Goal: Task Accomplishment & Management: Use online tool/utility

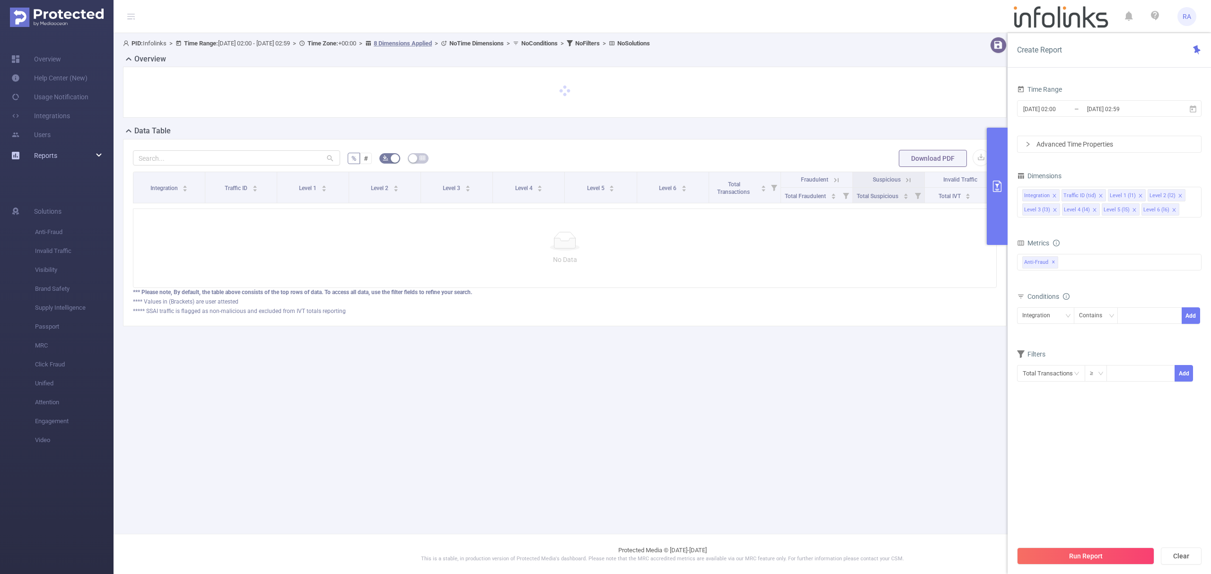
click at [58, 153] on div "Reports" at bounding box center [57, 155] width 114 height 19
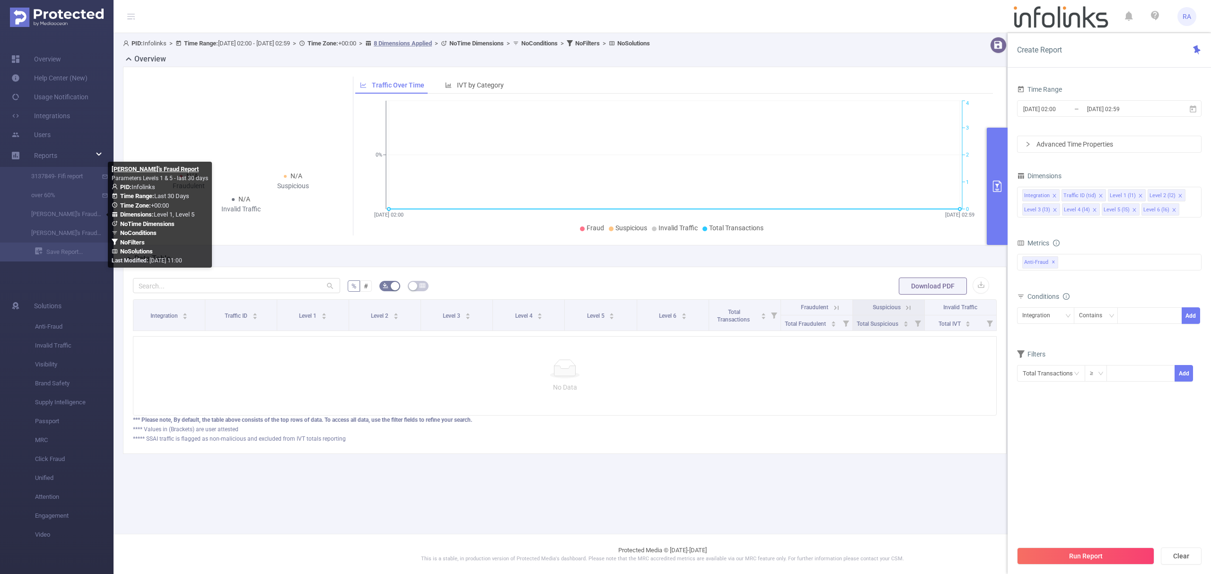
drag, startPoint x: 59, startPoint y: 212, endPoint x: 210, endPoint y: 156, distance: 161.5
click at [59, 212] on link "[PERSON_NAME]'s Fraud Report" at bounding box center [60, 214] width 83 height 19
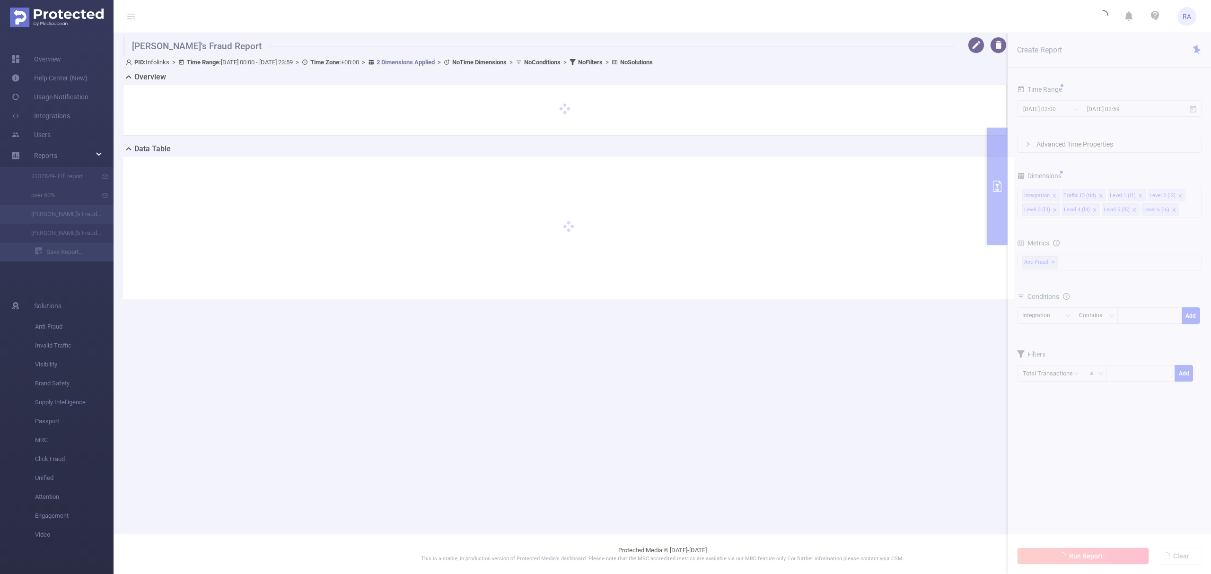
type input "[DATE] 00:00"
type input "[DATE] 23:59"
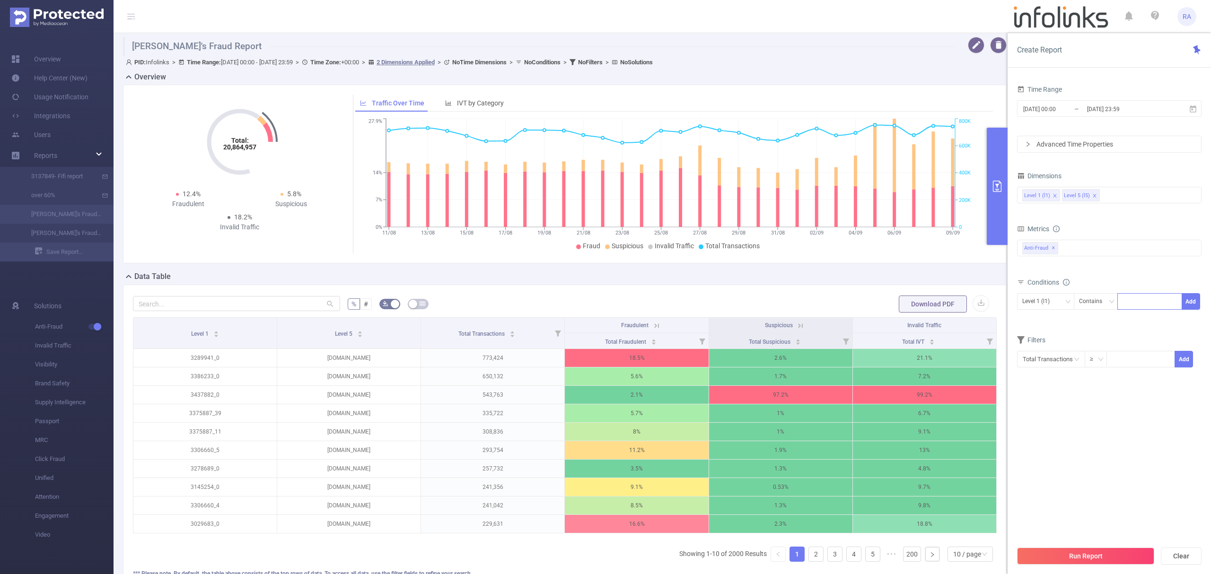
click at [1143, 298] on div at bounding box center [1150, 302] width 54 height 16
paste input "2110810_0"
type input "2110810"
click at [1187, 299] on button "Add" at bounding box center [1191, 301] width 18 height 17
click at [1053, 557] on button "Run Report" at bounding box center [1085, 556] width 137 height 17
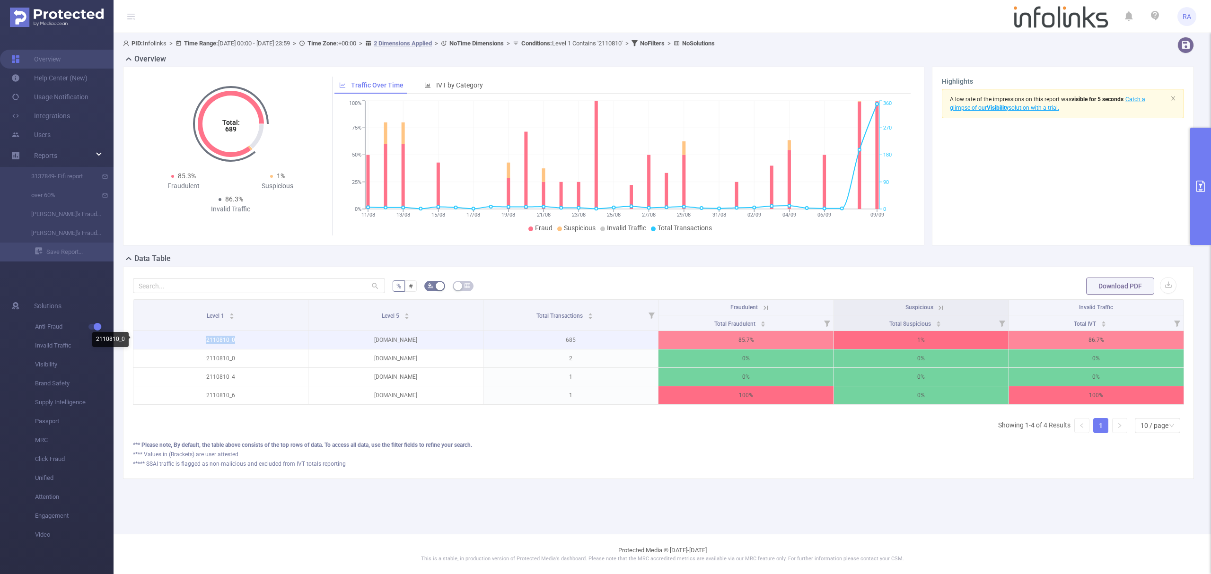
drag, startPoint x: 250, startPoint y: 343, endPoint x: 195, endPoint y: 342, distance: 54.9
click at [195, 342] on p "2110810_0" at bounding box center [220, 340] width 175 height 18
click at [1208, 259] on div "PID: Infolinks > Time Range: 2025-08-11 00:00 - 2025-09-09 23:59 > Time Zone: +…" at bounding box center [663, 265] width 1098 height 465
click at [1204, 190] on icon "primary" at bounding box center [1200, 186] width 11 height 11
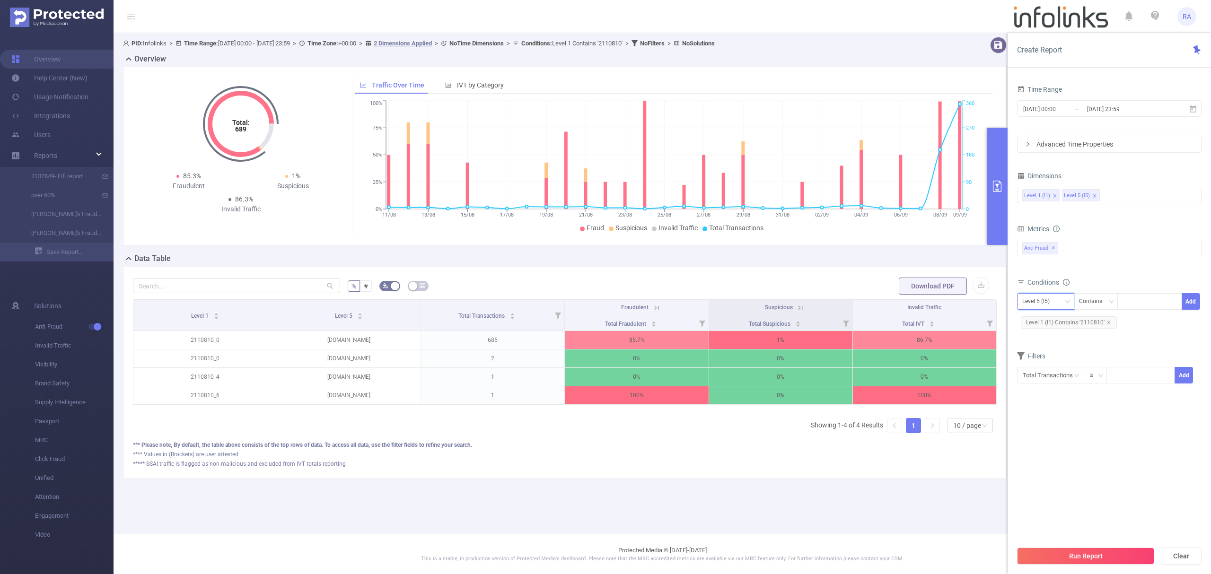
click at [1051, 299] on div "Level 5 (l5)" at bounding box center [1039, 302] width 34 height 16
click at [1044, 316] on li "Level 1 (l1)" at bounding box center [1045, 322] width 57 height 15
drag, startPoint x: 1109, startPoint y: 322, endPoint x: 1142, endPoint y: 299, distance: 39.9
click at [1109, 322] on icon "icon: close" at bounding box center [1109, 322] width 5 height 5
drag, startPoint x: 1142, startPoint y: 299, endPoint x: 1152, endPoint y: 302, distance: 9.8
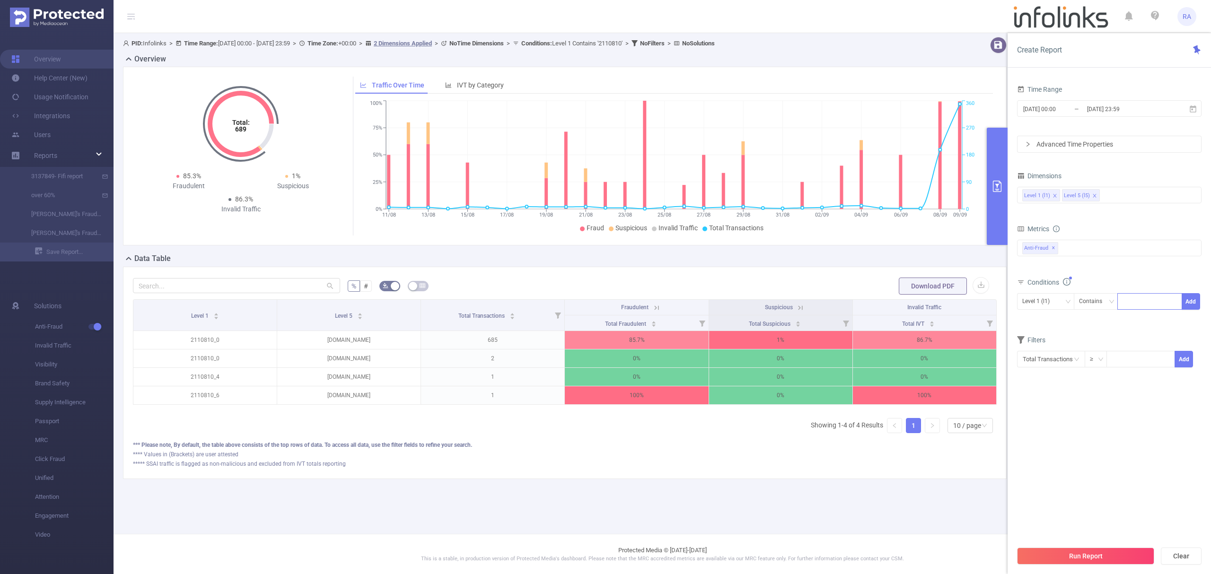
click at [1142, 299] on div at bounding box center [1150, 302] width 54 height 16
paste input "3316703"
type input "3316703"
click at [1189, 301] on button "Add" at bounding box center [1191, 301] width 18 height 17
click at [1083, 549] on button "Run Report" at bounding box center [1085, 556] width 137 height 17
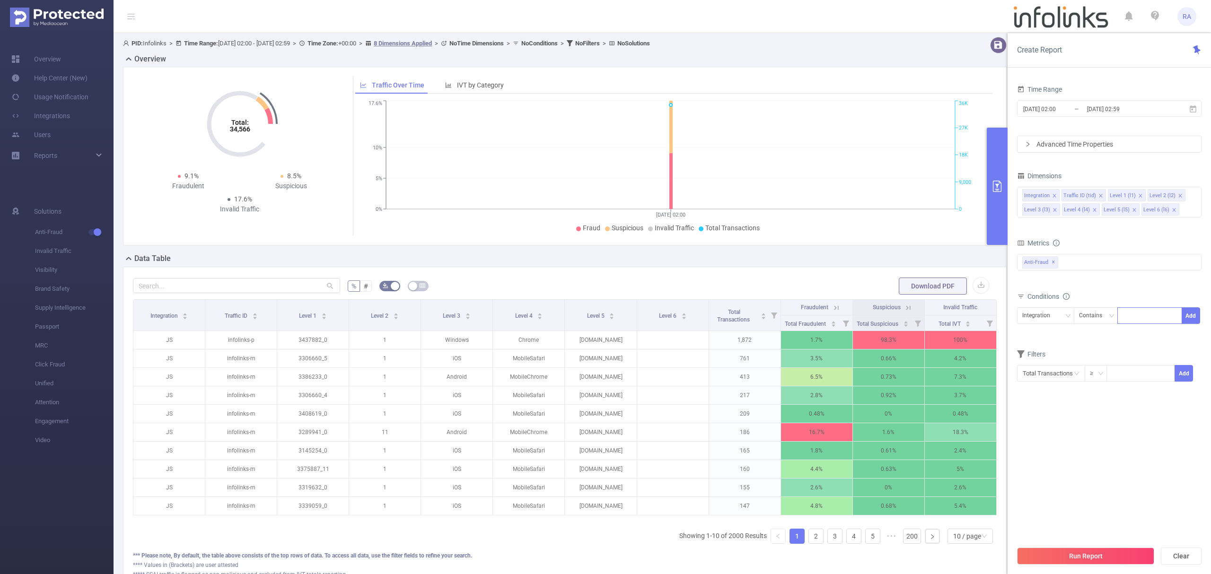
click at [1151, 316] on div at bounding box center [1150, 316] width 54 height 16
click at [57, 158] on span "Reports" at bounding box center [45, 156] width 23 height 8
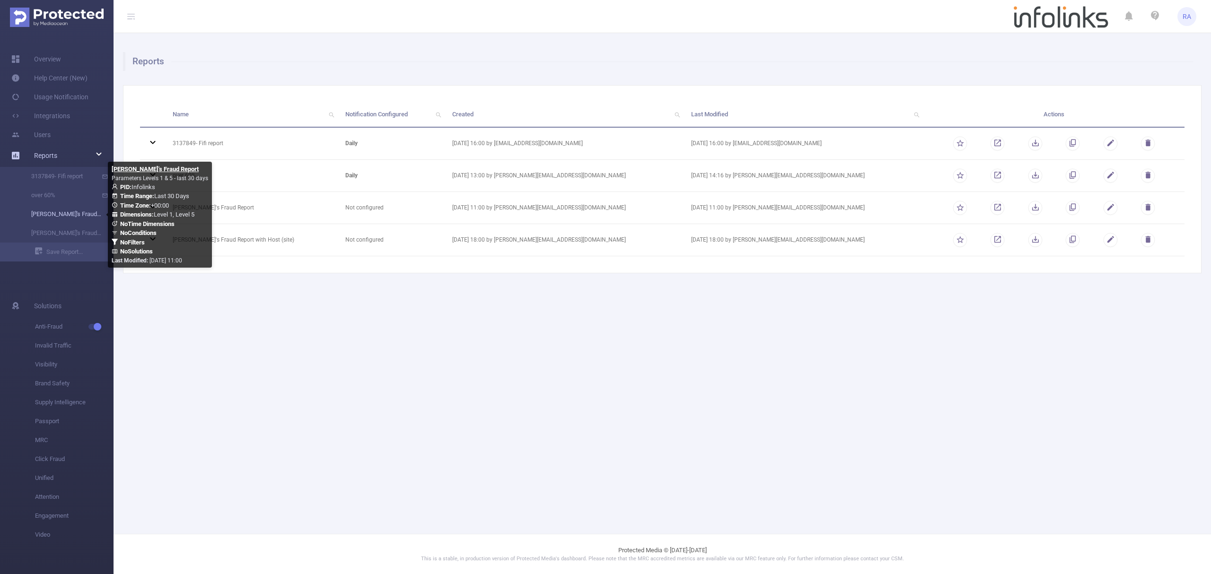
click at [74, 212] on link "[PERSON_NAME]'s Fraud Report" at bounding box center [60, 214] width 83 height 19
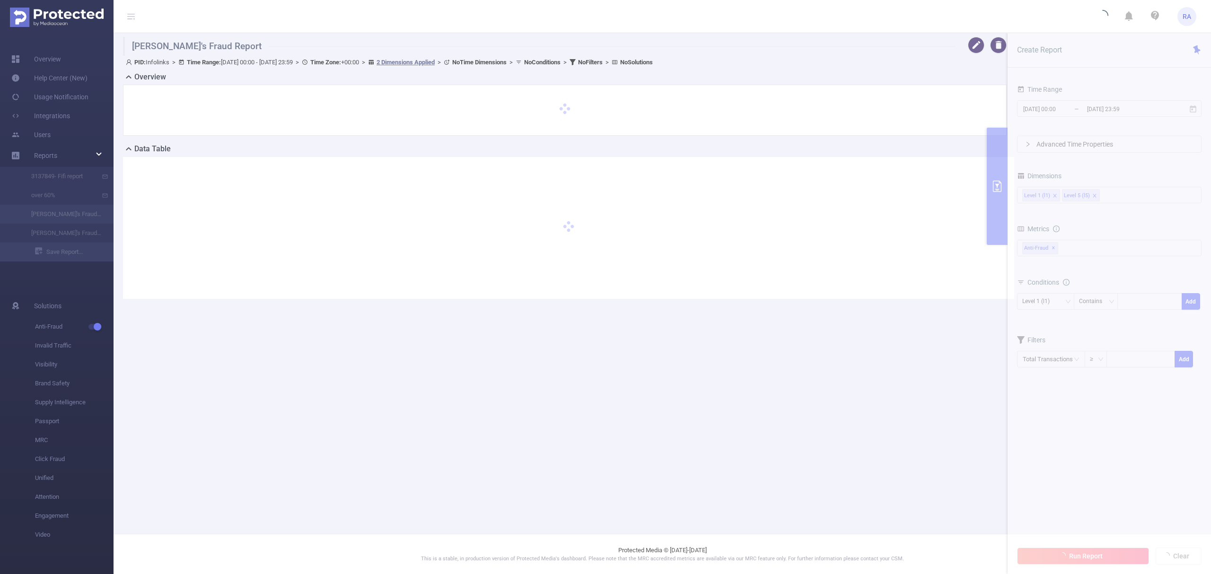
click at [1147, 301] on section "[PERSON_NAME]'s Fraud Report PID: Infolinks > Time Range: [DATE] 00:00 - [DATE]…" at bounding box center [663, 175] width 1098 height 285
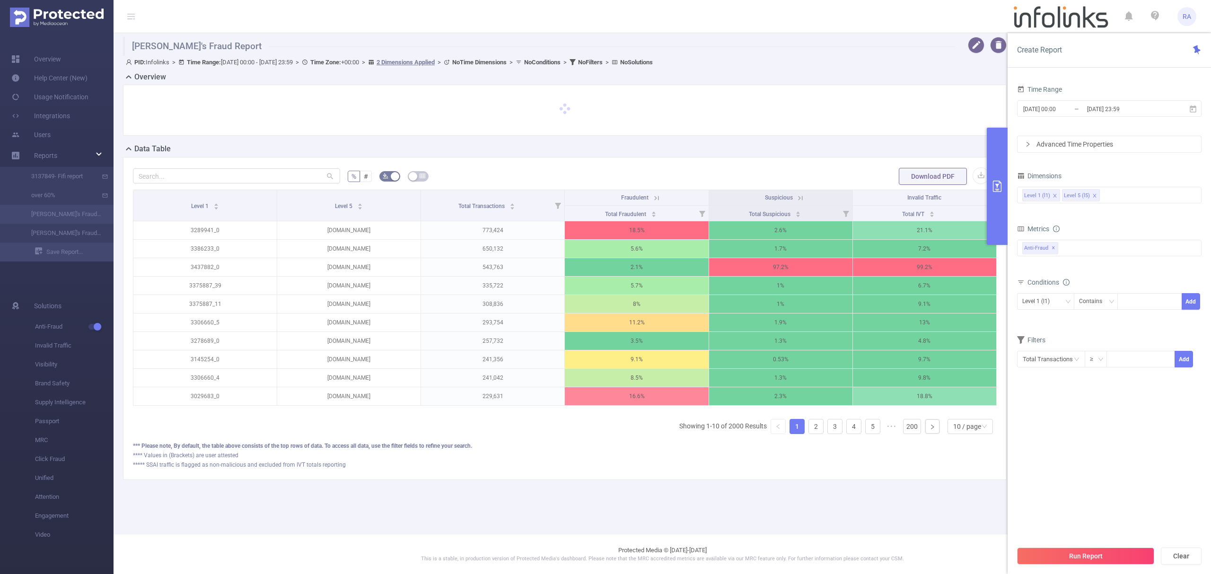
click at [1147, 301] on div at bounding box center [1150, 302] width 55 height 16
paste input "2110810_0"
type input "2110810"
click at [1194, 303] on button "Add" at bounding box center [1191, 301] width 18 height 17
